Goal: Task Accomplishment & Management: Manage account settings

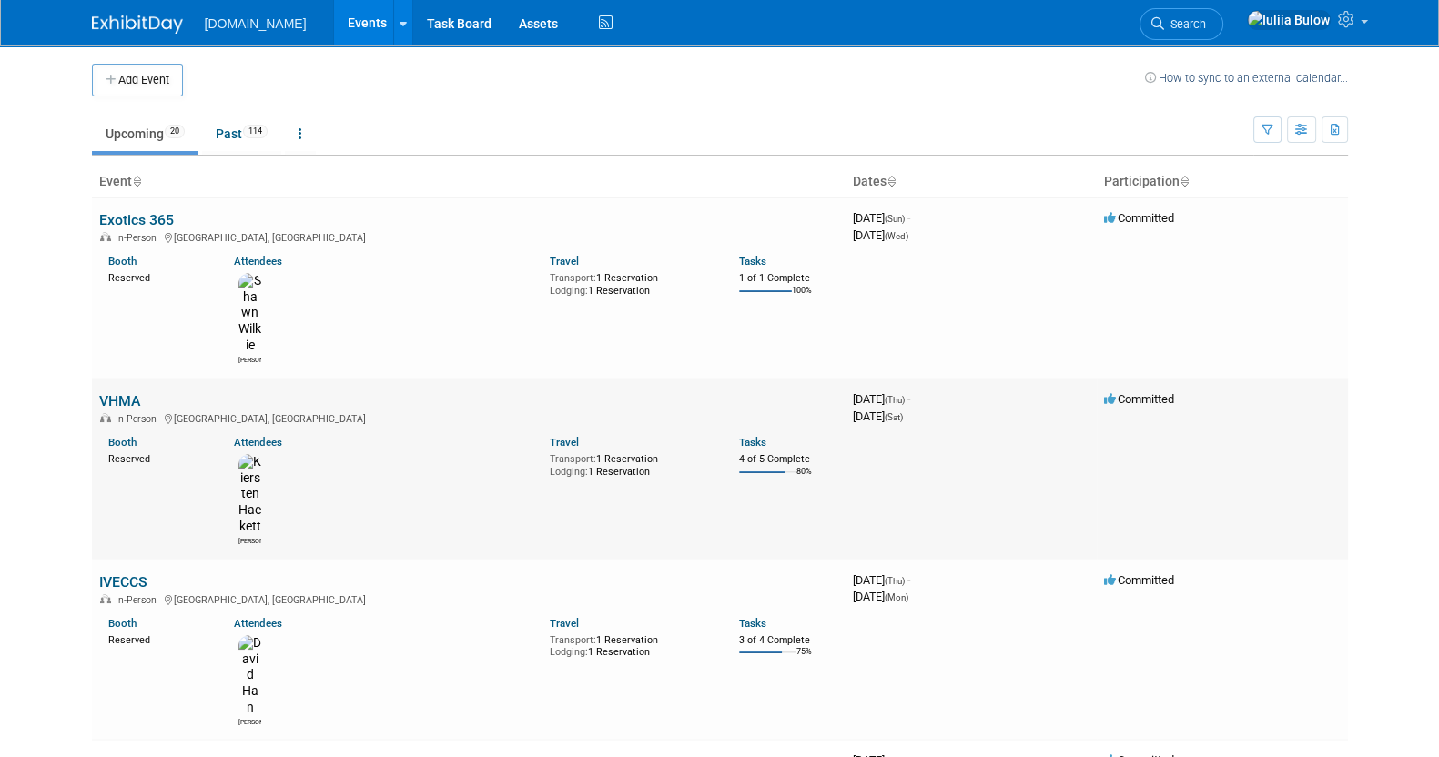
click at [99, 392] on link "VHMA" at bounding box center [119, 400] width 41 height 17
click at [132, 573] on link "IVECCS" at bounding box center [123, 581] width 48 height 17
click at [127, 392] on link "VHMA" at bounding box center [119, 400] width 41 height 17
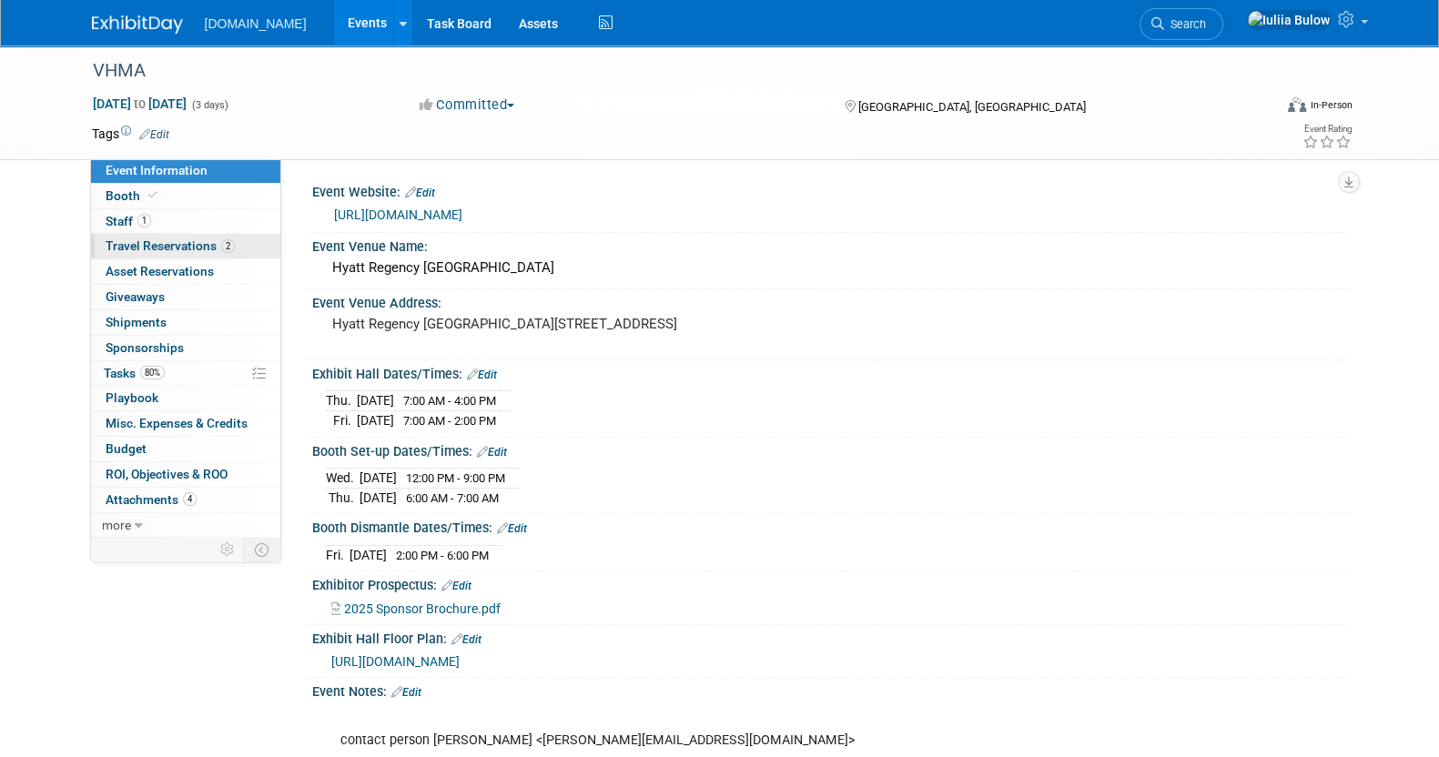
click at [170, 240] on span "Travel Reservations 2" at bounding box center [170, 245] width 129 height 15
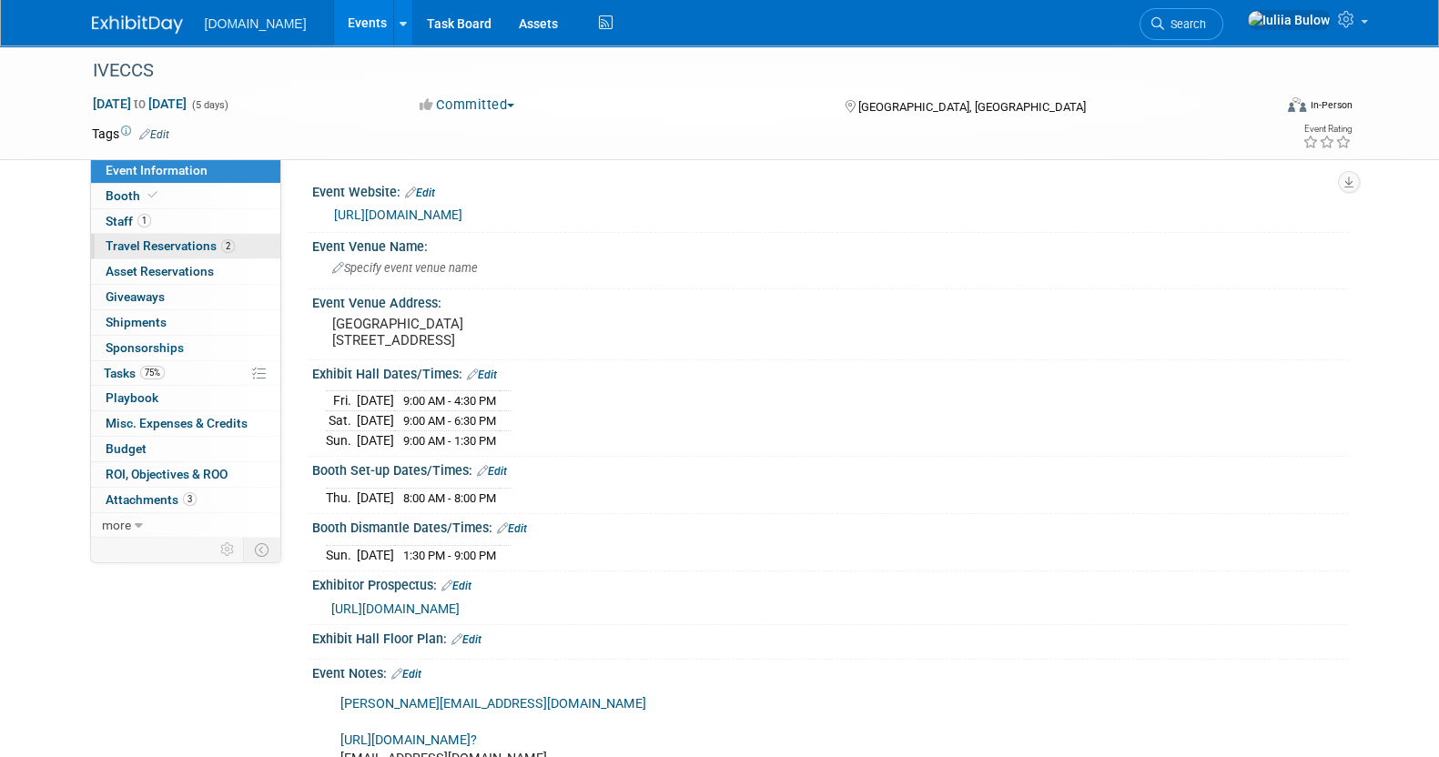
click at [206, 250] on span "Travel Reservations 2" at bounding box center [170, 245] width 129 height 15
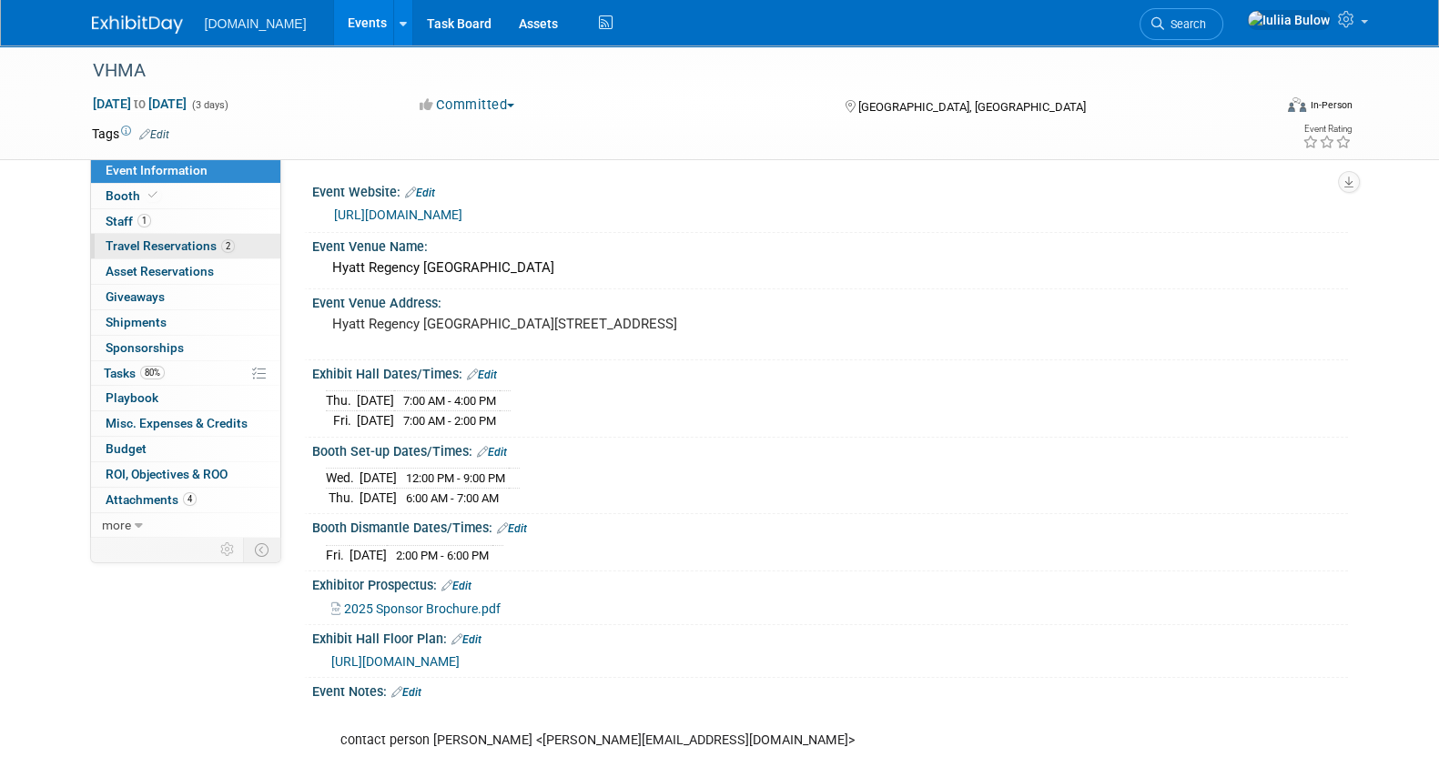
click at [181, 248] on span "Travel Reservations 2" at bounding box center [170, 245] width 129 height 15
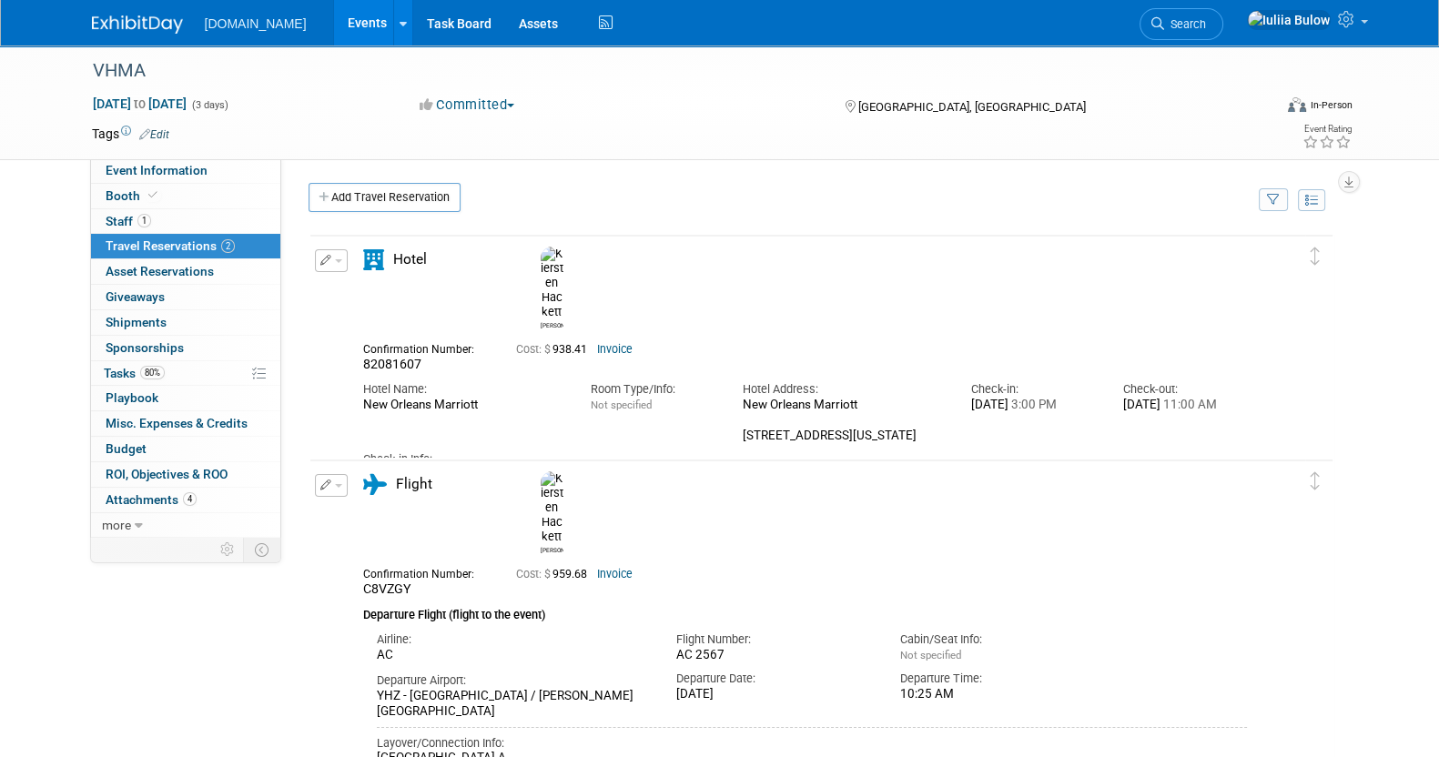
click at [614, 343] on link "Invoice" at bounding box center [614, 349] width 35 height 13
drag, startPoint x: 438, startPoint y: 316, endPoint x: 360, endPoint y: 321, distance: 77.6
click at [360, 338] on div "Confirmation Number: 82081607" at bounding box center [426, 355] width 153 height 35
copy span "82081607"
click at [687, 150] on div "Tags Edit Event Rating" at bounding box center [722, 138] width 1288 height 32
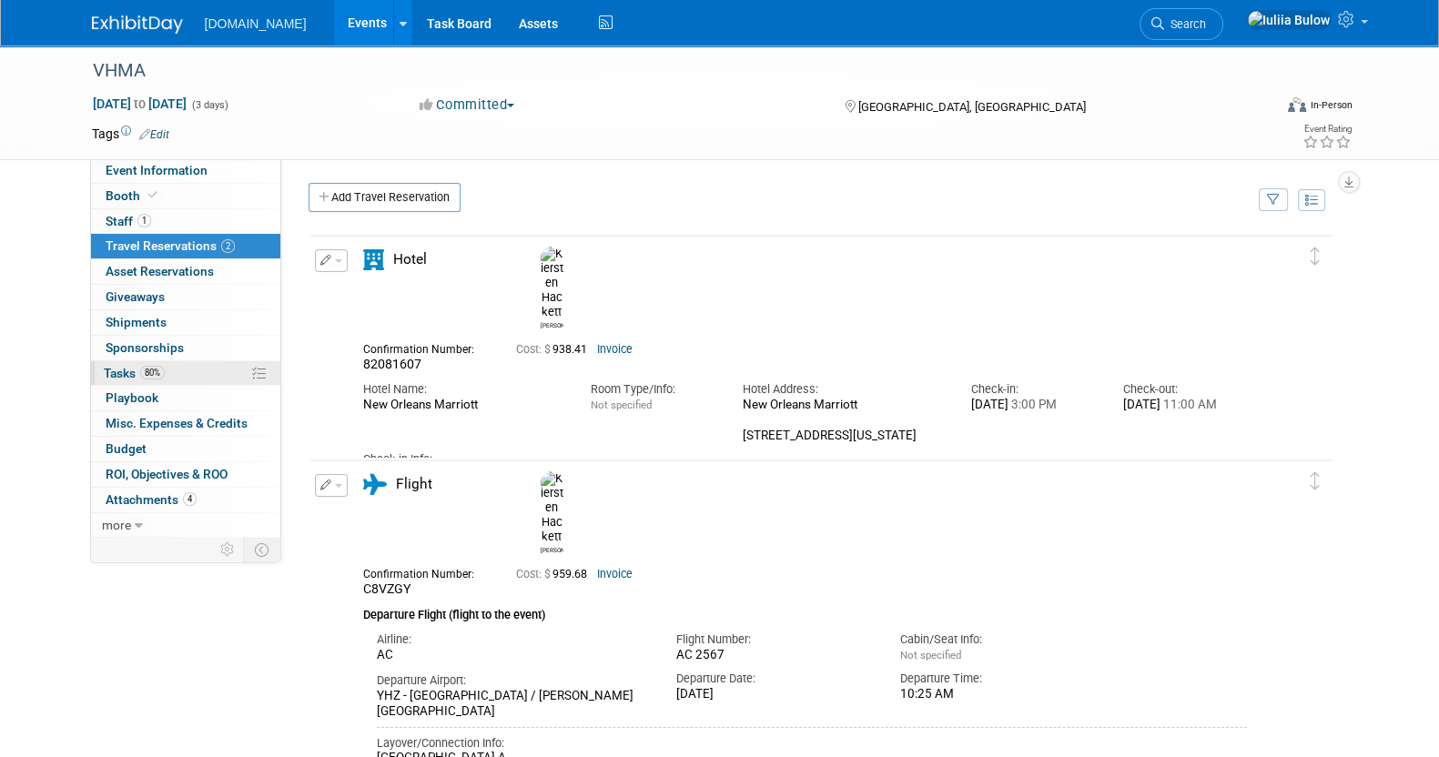
click at [176, 370] on link "80% Tasks 80%" at bounding box center [185, 373] width 189 height 25
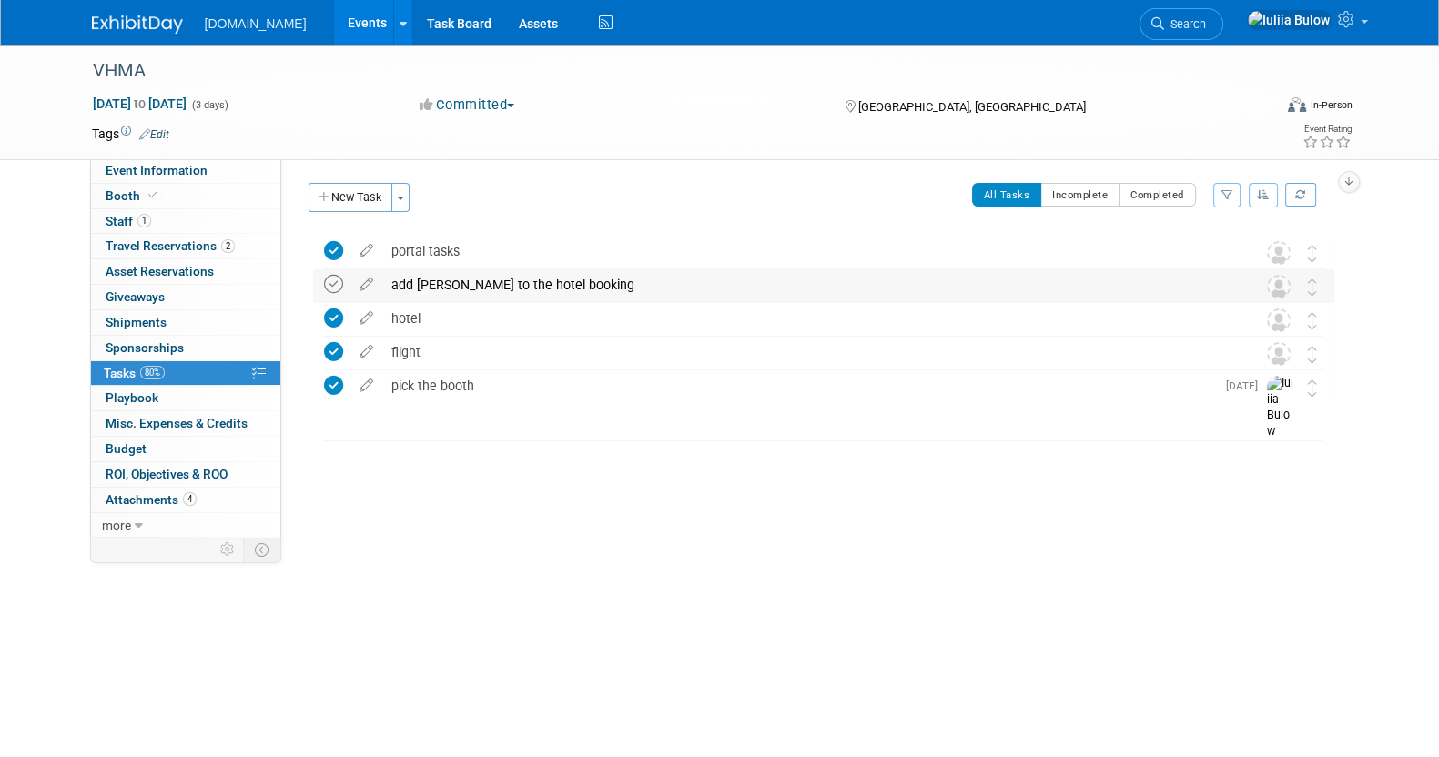
click at [336, 281] on icon at bounding box center [333, 284] width 19 height 19
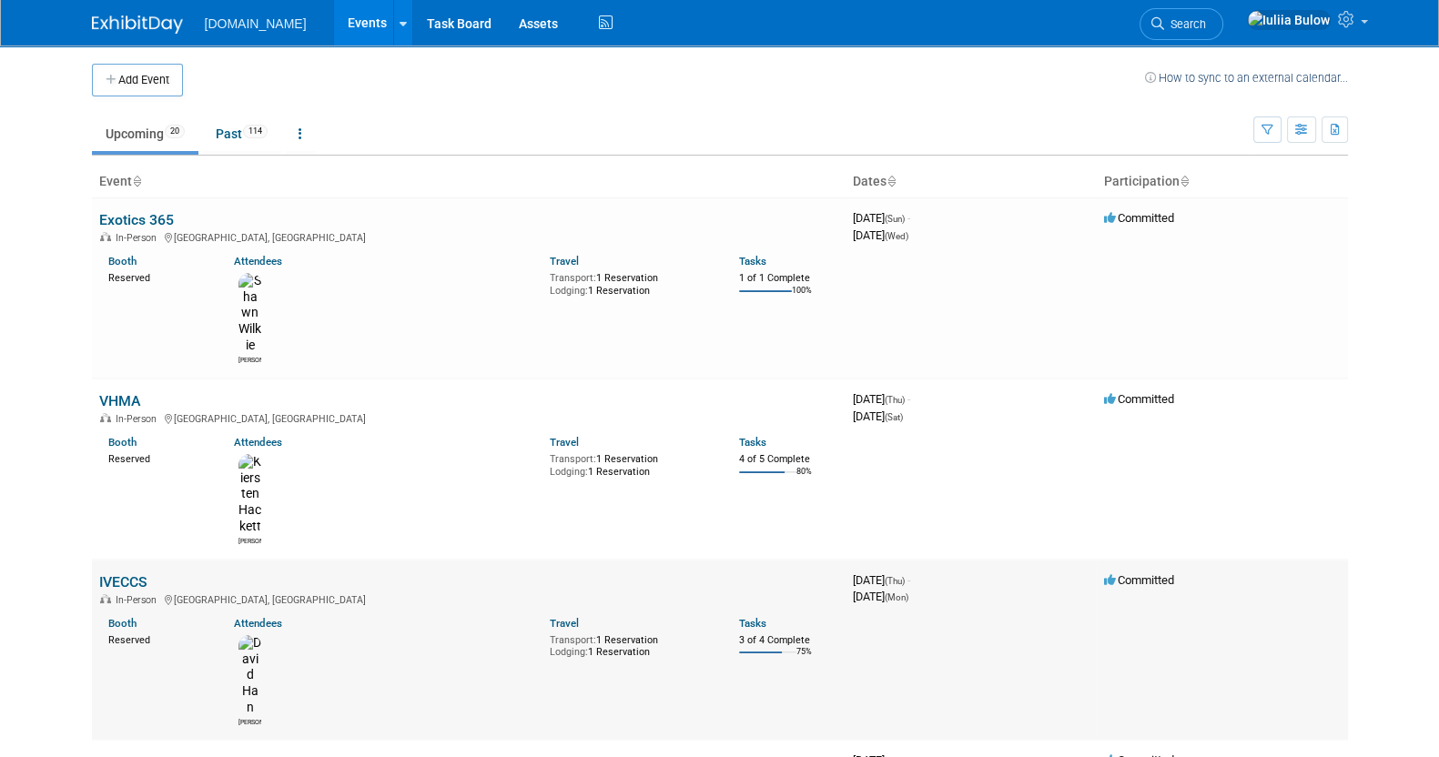
click at [131, 573] on link "IVECCS" at bounding box center [123, 581] width 48 height 17
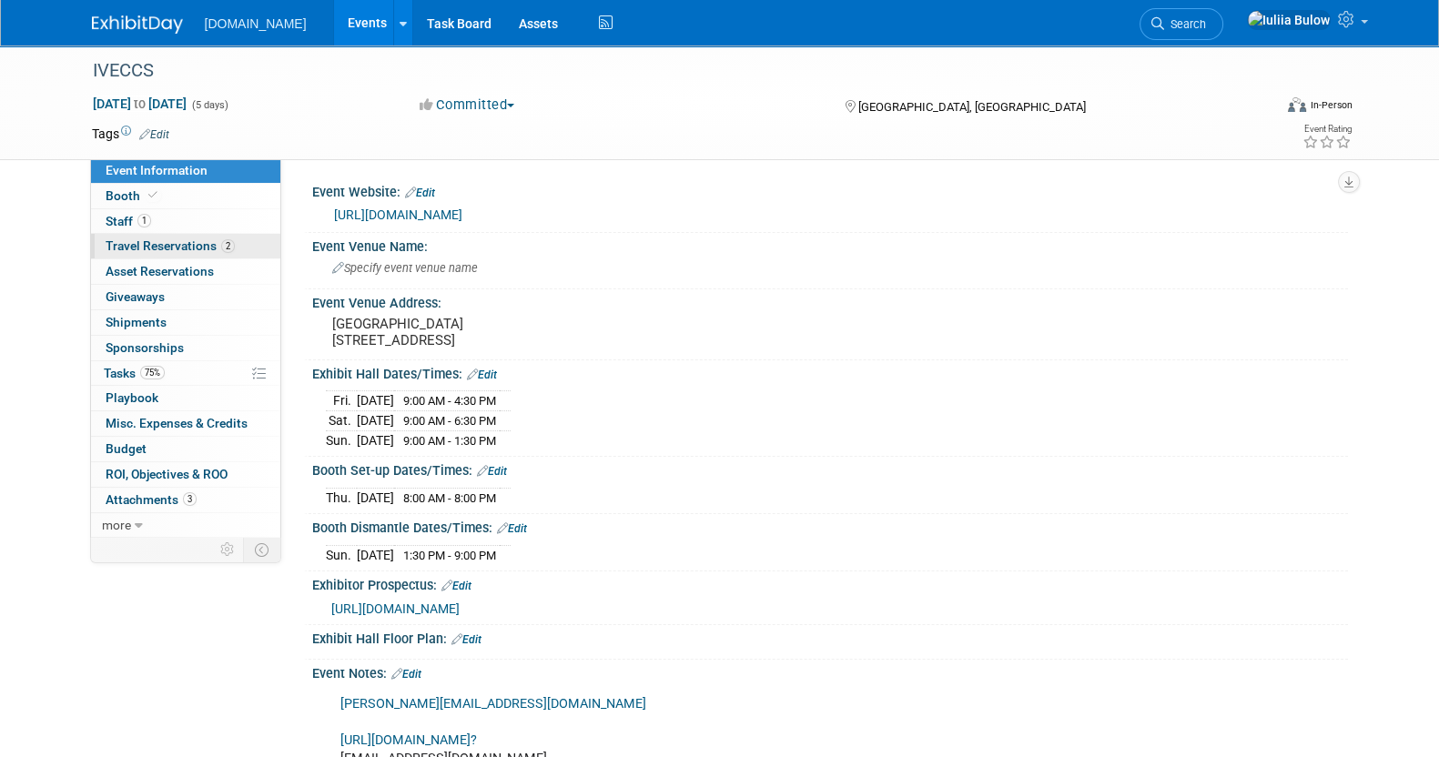
click at [190, 248] on span "Travel Reservations 2" at bounding box center [170, 245] width 129 height 15
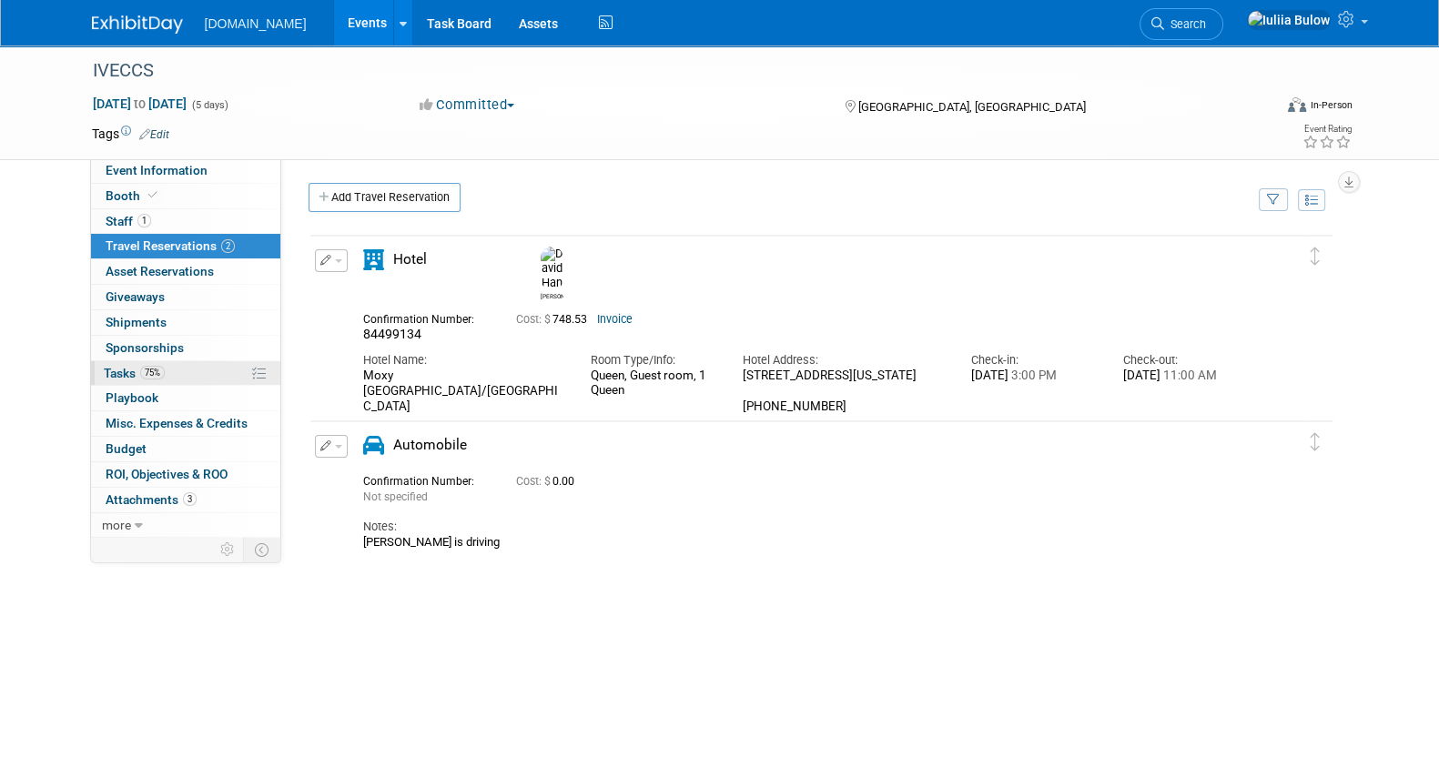
click at [174, 370] on link "75% Tasks 75%" at bounding box center [185, 373] width 189 height 25
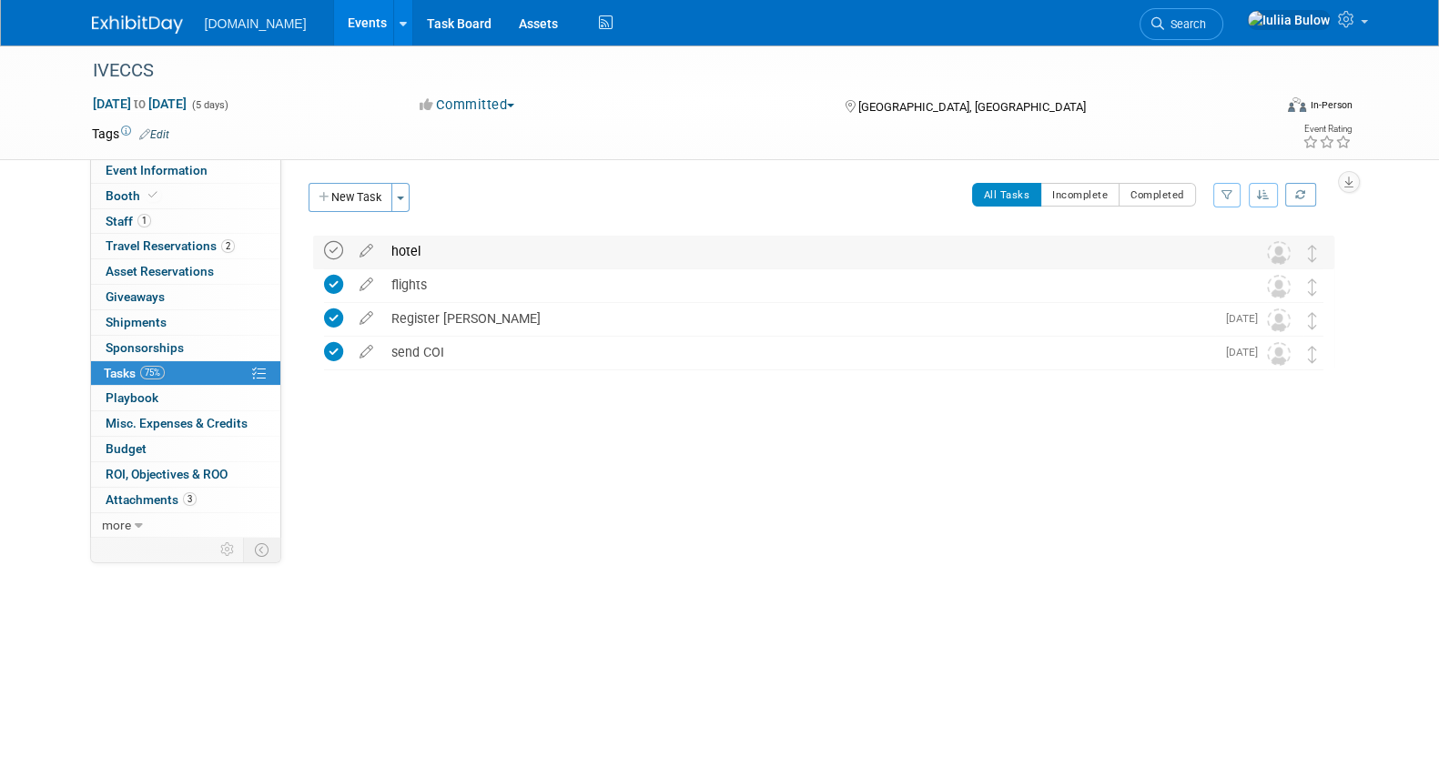
click at [328, 255] on icon at bounding box center [333, 250] width 19 height 19
